Goal: Task Accomplishment & Management: Manage account settings

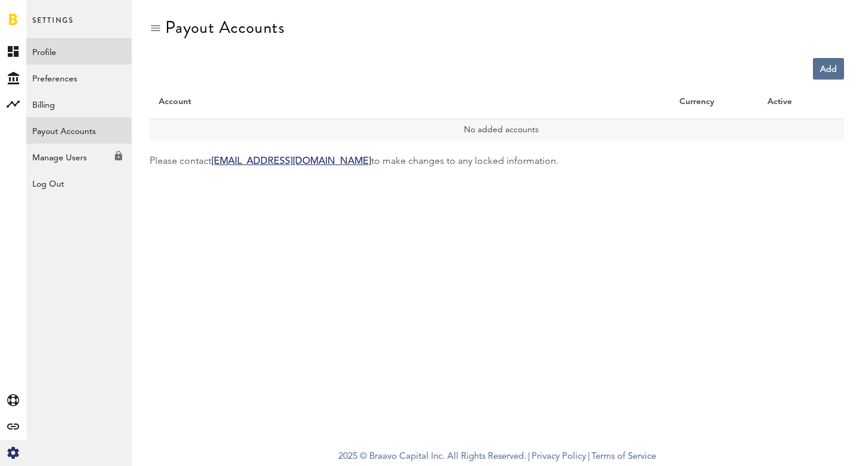
click at [47, 53] on link "Profile" at bounding box center [78, 51] width 105 height 26
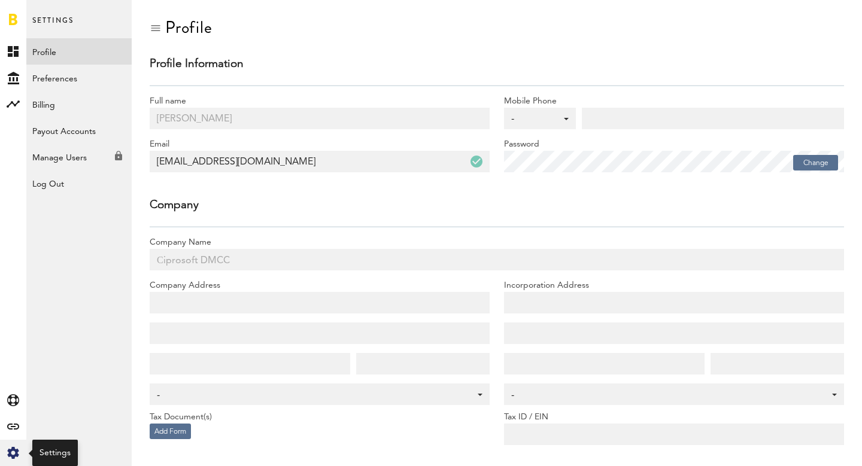
click at [16, 449] on icon "Created with Sketch." at bounding box center [13, 453] width 12 height 12
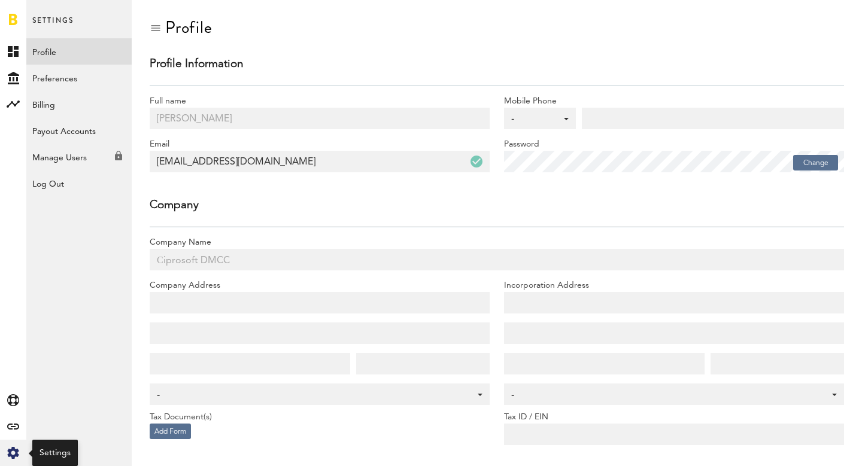
click at [16, 453] on icon at bounding box center [12, 453] width 11 height 12
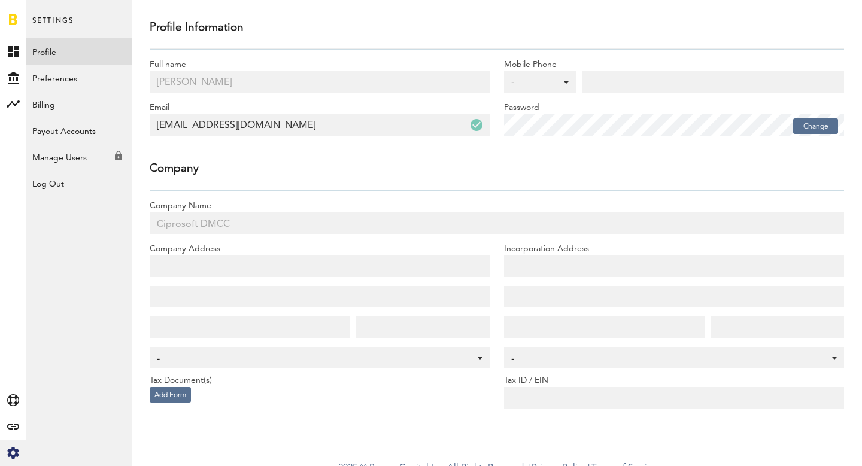
scroll to position [48, 0]
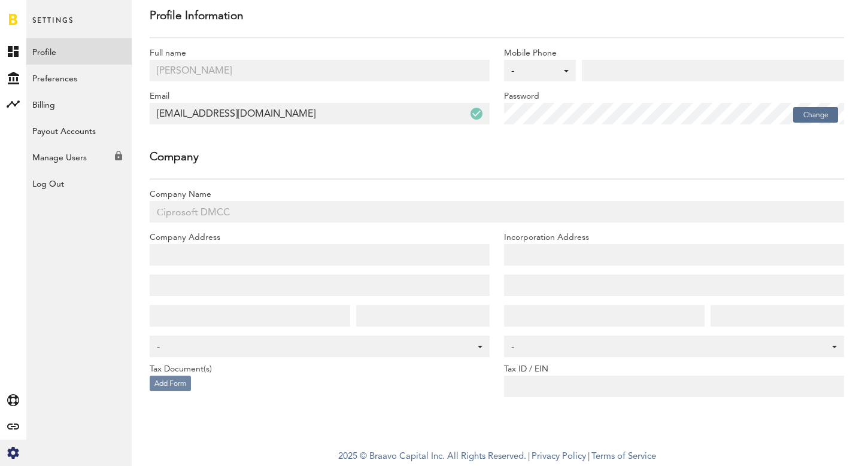
click at [166, 386] on button "Add Form" at bounding box center [170, 384] width 41 height 16
click at [764, 345] on div "-" at bounding box center [668, 348] width 314 height 20
click at [73, 77] on link "Preferences" at bounding box center [78, 78] width 105 height 26
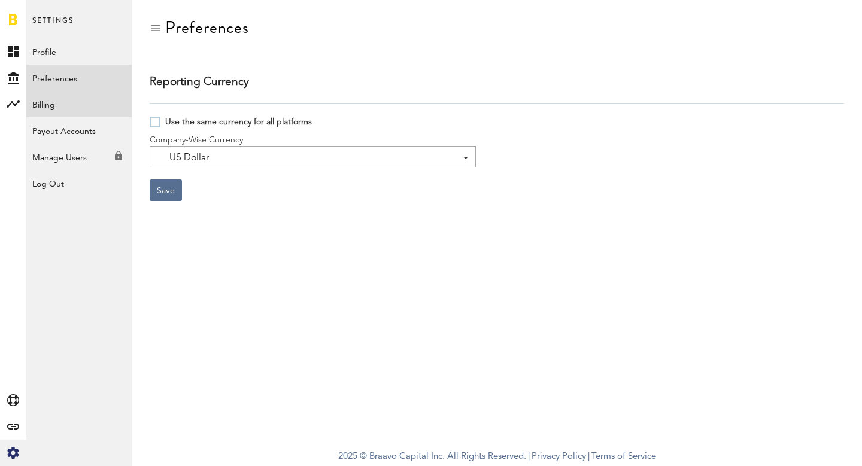
click at [60, 96] on link "Billing" at bounding box center [78, 104] width 105 height 26
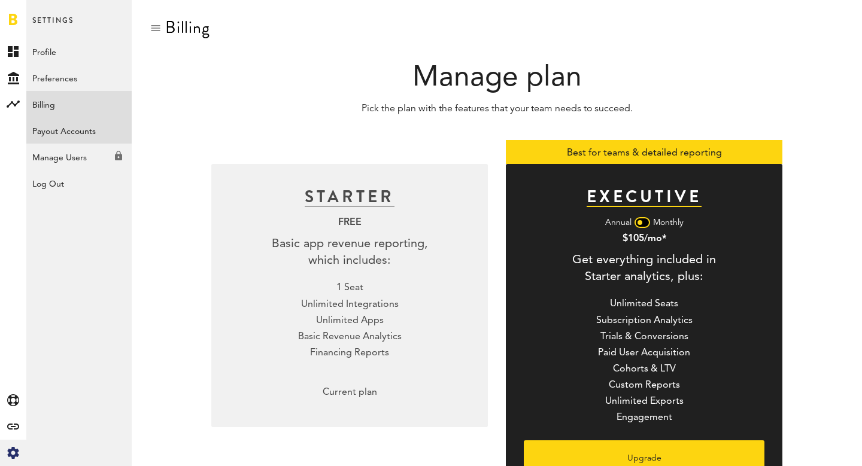
click at [54, 129] on link "Payout Accounts" at bounding box center [78, 130] width 105 height 26
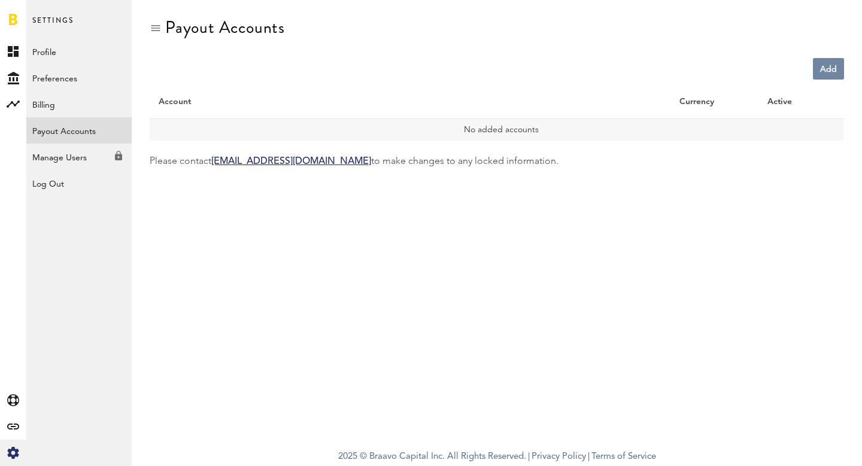
click at [837, 70] on link "Add" at bounding box center [828, 69] width 31 height 22
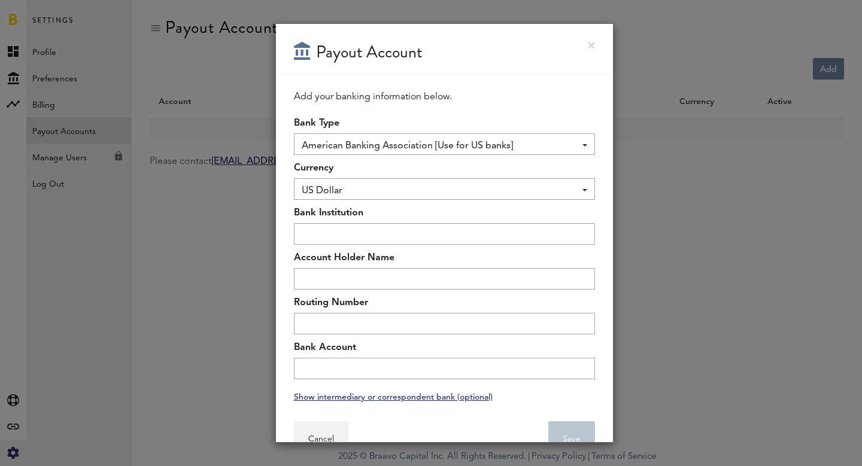
scroll to position [31, 0]
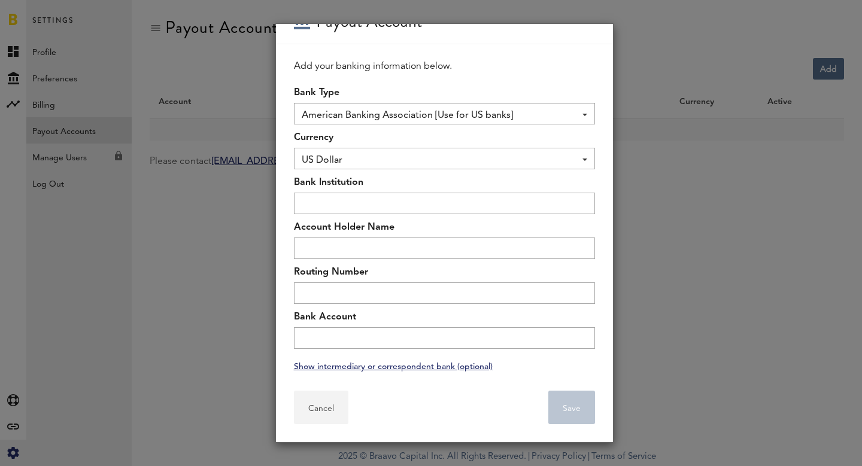
click at [331, 419] on button "Cancel" at bounding box center [321, 408] width 54 height 34
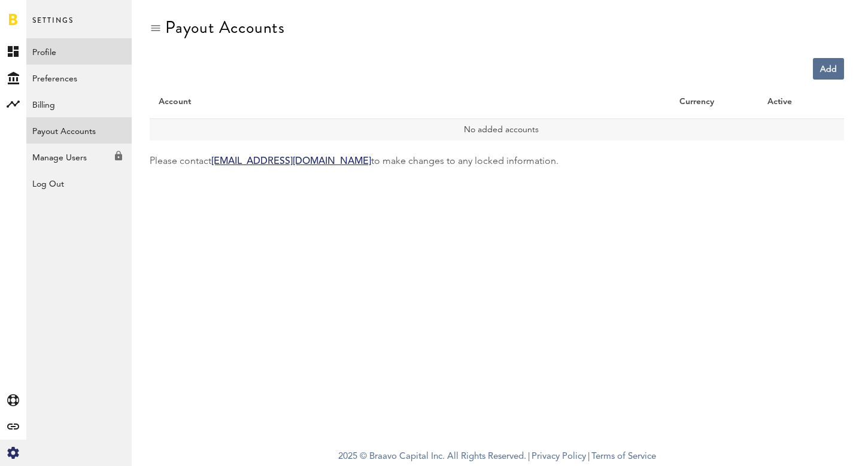
click at [58, 56] on link "Profile" at bounding box center [78, 51] width 105 height 26
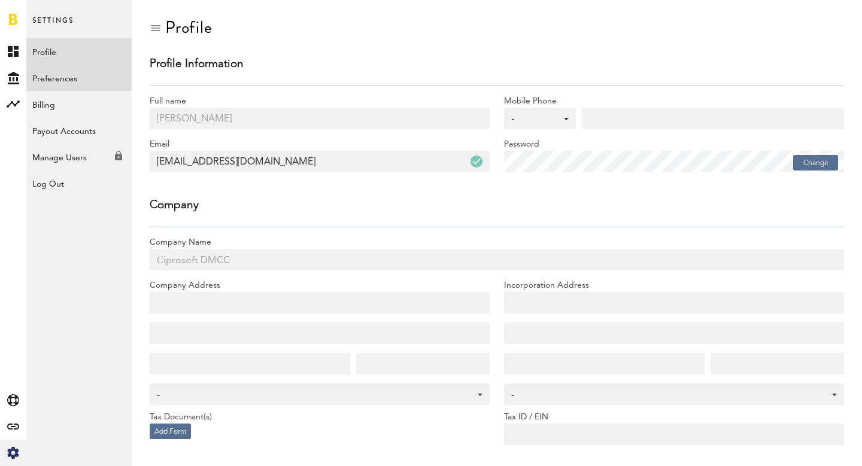
click at [57, 75] on link "Preferences" at bounding box center [78, 78] width 105 height 26
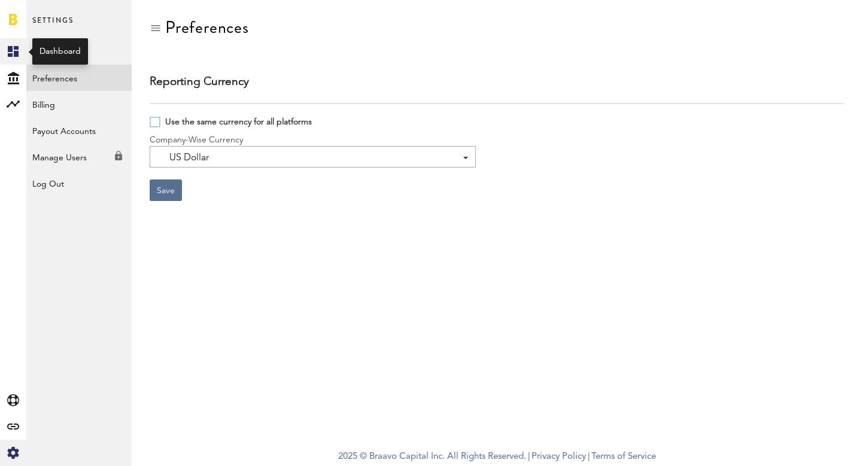
click at [15, 52] on icon at bounding box center [13, 51] width 11 height 11
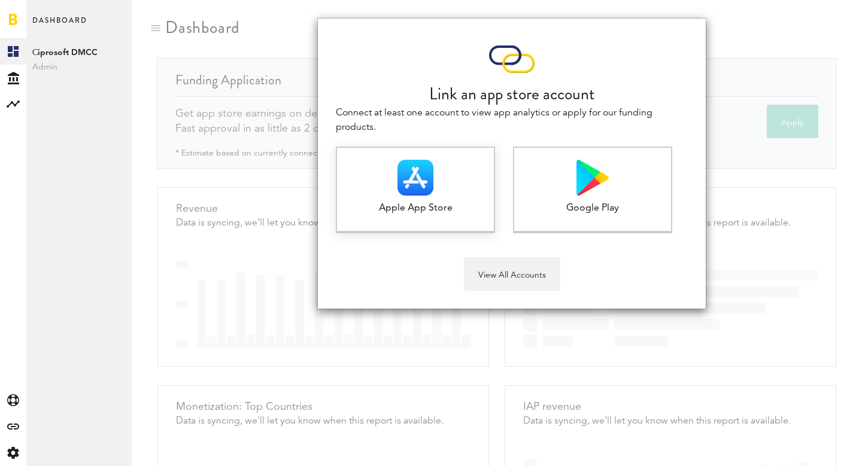
click at [431, 186] on img at bounding box center [416, 178] width 36 height 36
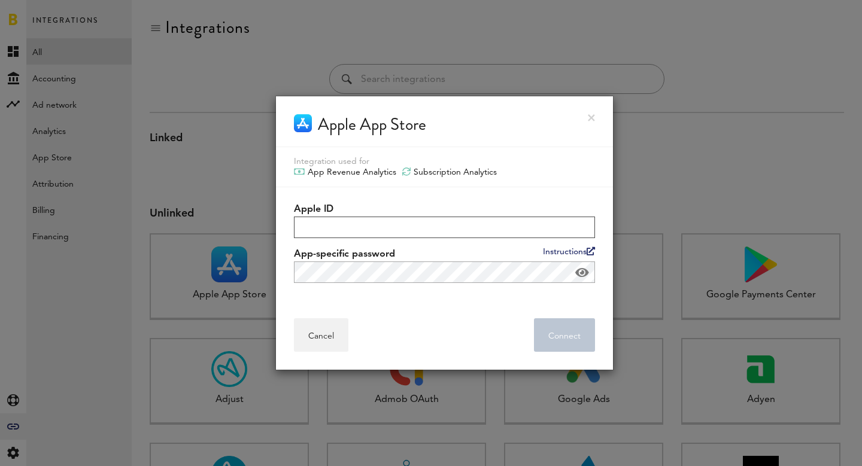
click at [450, 231] on input "Apple ID" at bounding box center [444, 228] width 301 height 22
type input "[EMAIL_ADDRESS][DOMAIN_NAME]"
click at [428, 227] on input "[EMAIL_ADDRESS][DOMAIN_NAME]" at bounding box center [444, 228] width 301 height 22
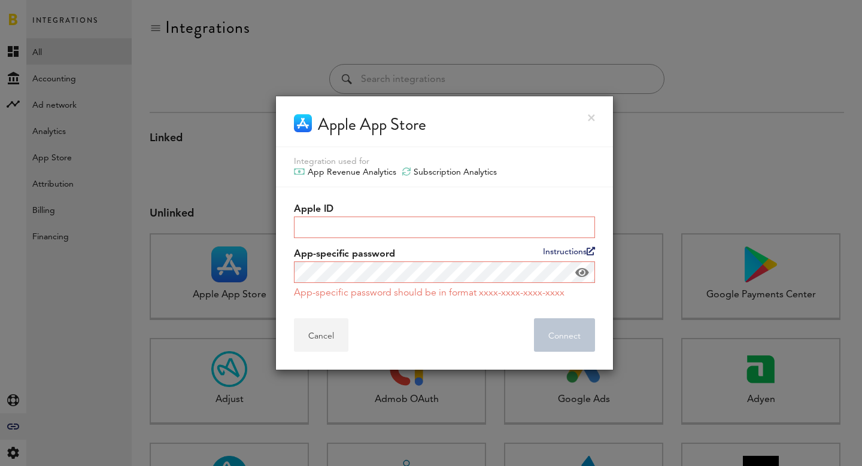
click at [314, 338] on button "Cancel" at bounding box center [321, 336] width 54 height 34
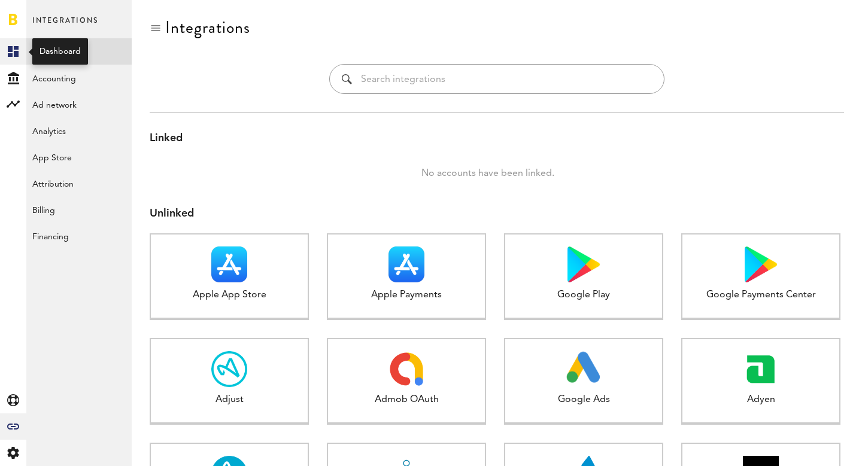
click at [19, 53] on link "Created with Sketch." at bounding box center [13, 51] width 26 height 26
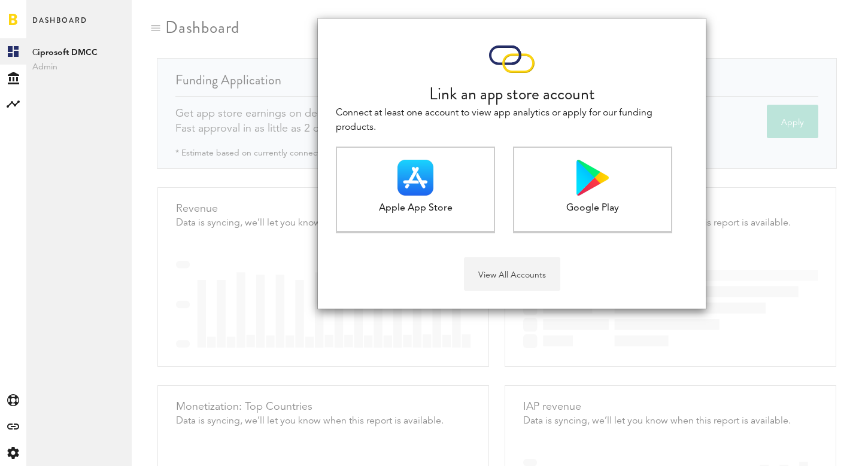
click at [498, 281] on button "View All Accounts" at bounding box center [512, 274] width 96 height 34
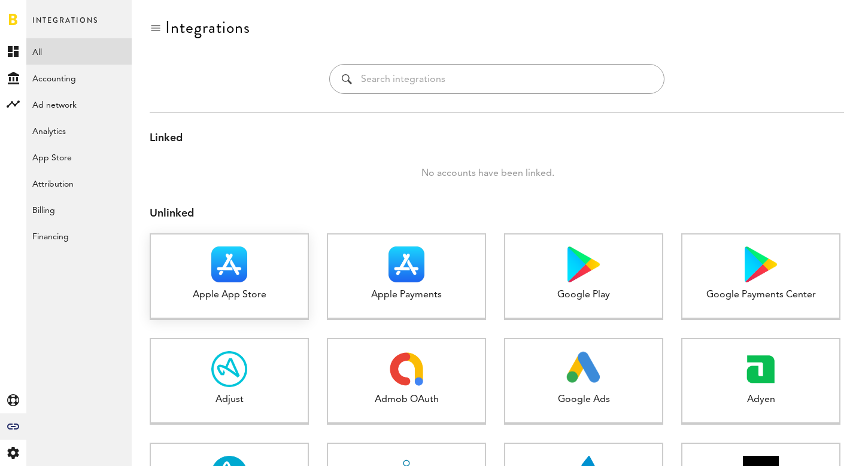
click at [247, 290] on div "Apple App Store" at bounding box center [229, 296] width 157 height 14
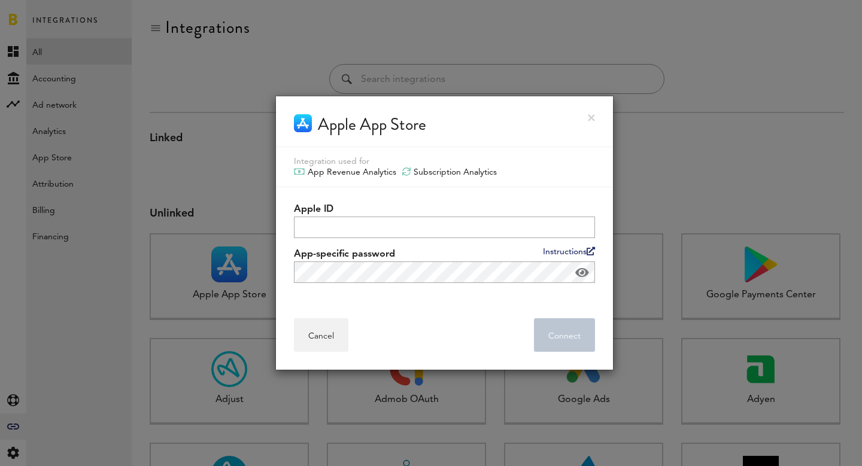
click at [573, 253] on link "Instructions" at bounding box center [569, 251] width 52 height 9
click at [592, 116] on link at bounding box center [591, 117] width 7 height 7
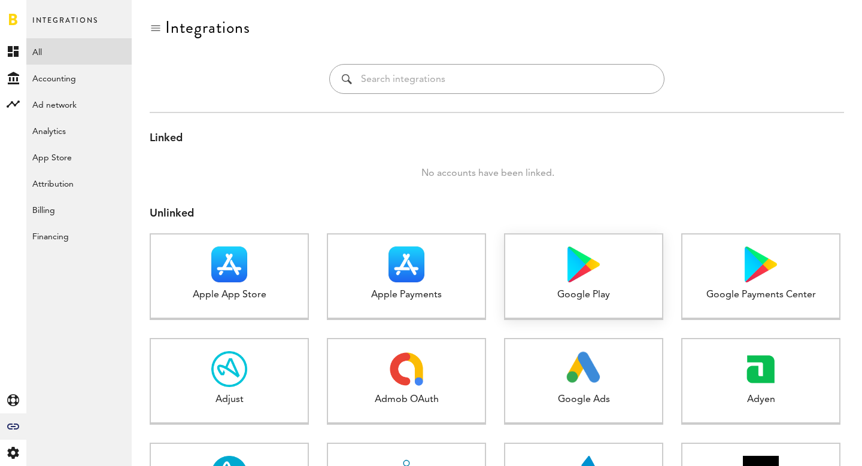
click at [568, 270] on img at bounding box center [584, 265] width 32 height 36
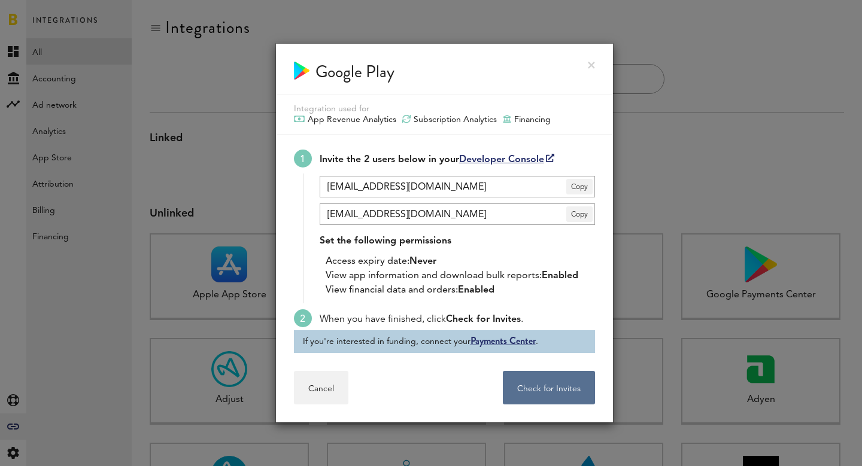
click at [493, 156] on link "Developer Console" at bounding box center [506, 160] width 95 height 10
click at [577, 186] on span "Copy" at bounding box center [579, 187] width 26 height 16
click at [592, 62] on link at bounding box center [591, 65] width 7 height 7
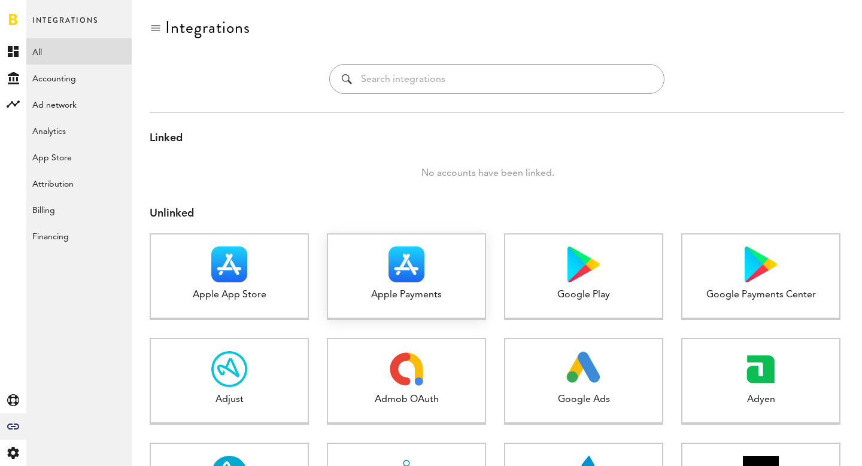
click at [381, 268] on div at bounding box center [406, 265] width 157 height 36
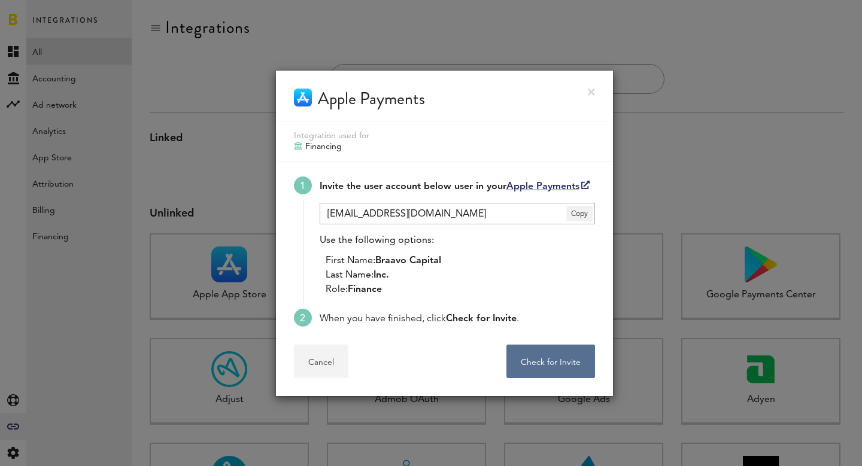
click at [318, 371] on button "Cancel" at bounding box center [321, 362] width 54 height 34
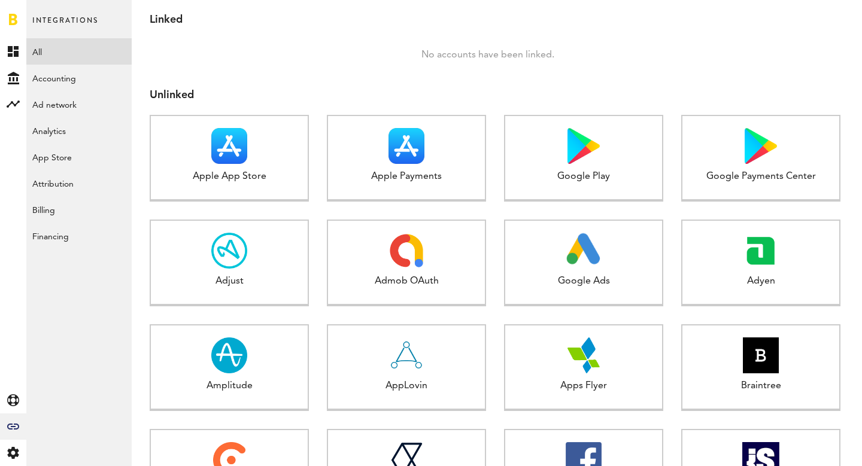
scroll to position [115, 0]
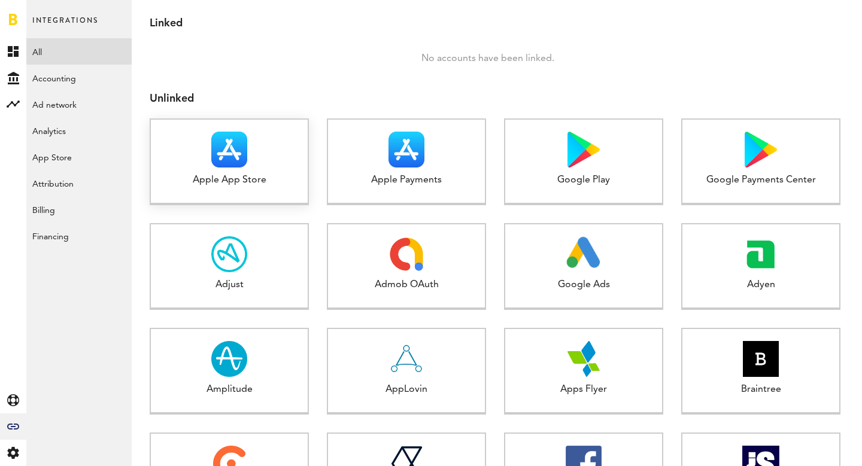
click at [257, 160] on div at bounding box center [229, 150] width 157 height 36
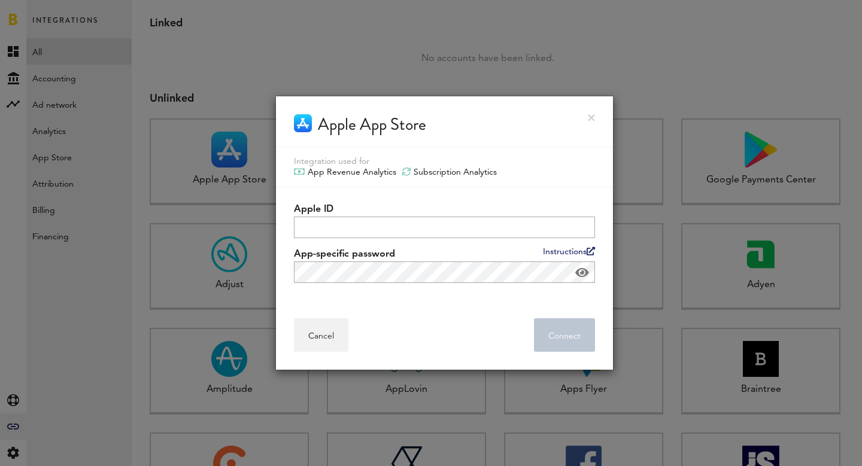
click at [546, 254] on link "Instructions" at bounding box center [569, 251] width 52 height 9
click at [590, 119] on link at bounding box center [591, 117] width 7 height 7
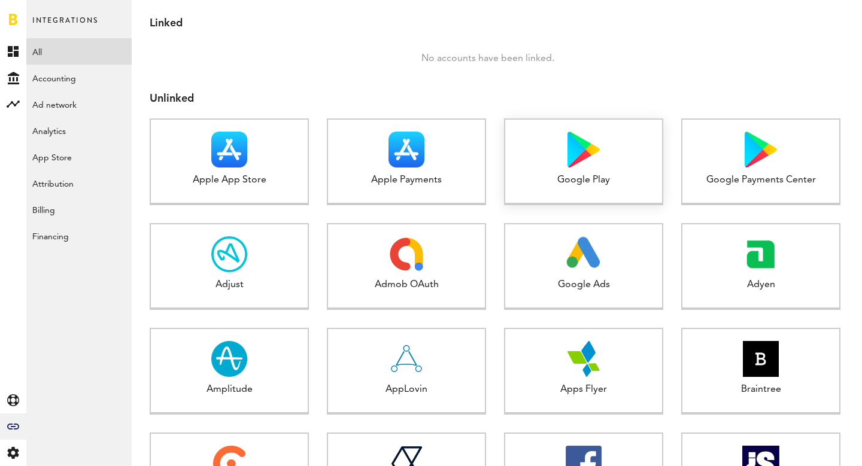
click at [557, 171] on div "Google Play 1 connected" at bounding box center [583, 162] width 159 height 87
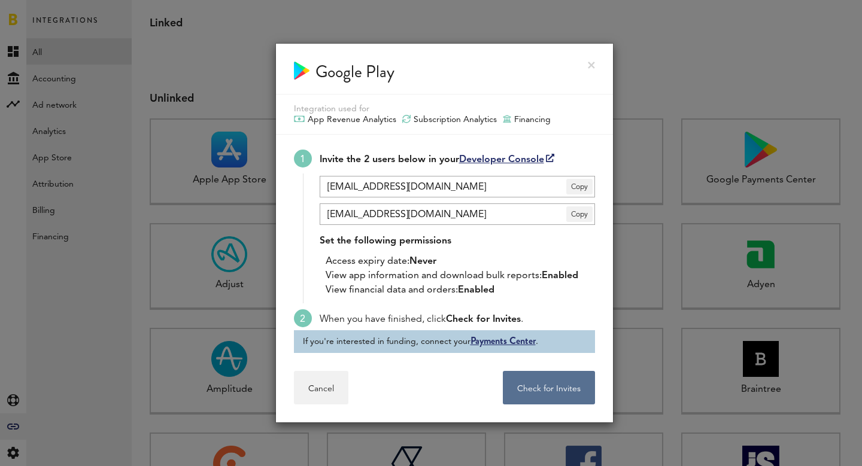
click at [589, 64] on link at bounding box center [591, 65] width 7 height 7
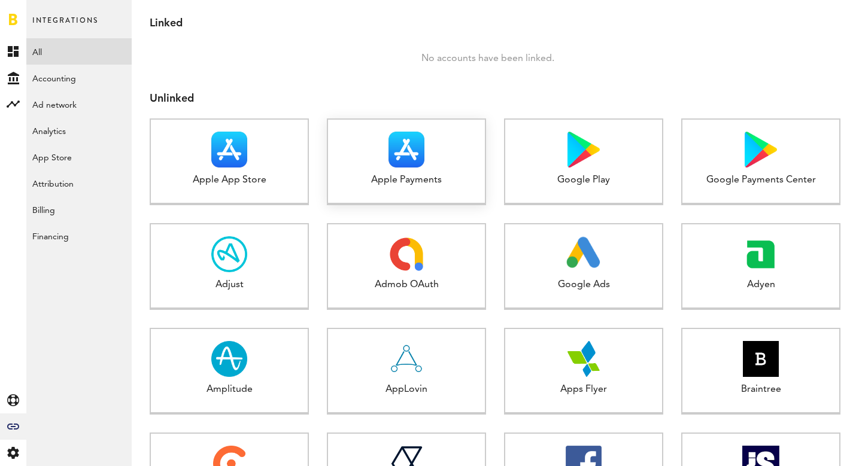
click at [360, 175] on div "Apple Payments" at bounding box center [406, 181] width 157 height 14
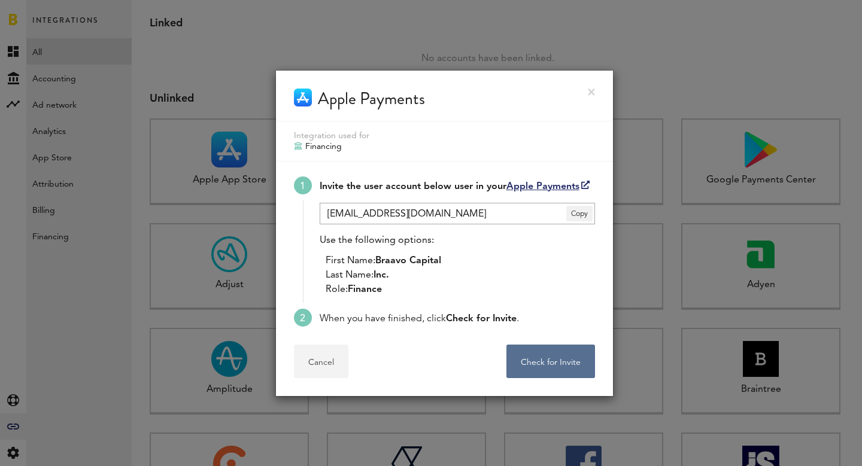
click at [319, 363] on button "Cancel" at bounding box center [321, 362] width 54 height 34
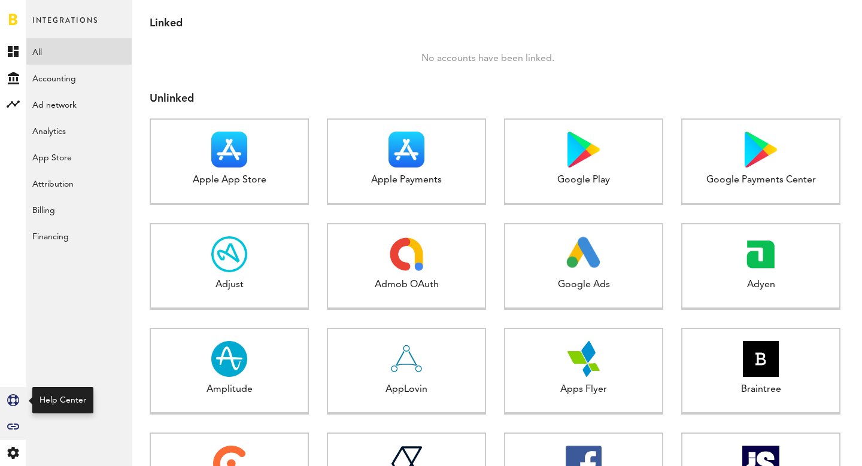
click at [13, 398] on icon at bounding box center [13, 401] width 12 height 12
